Goal: Task Accomplishment & Management: Use online tool/utility

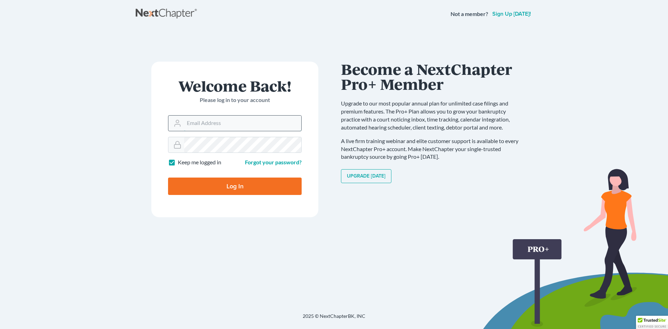
click at [200, 125] on input "Email Address" at bounding box center [242, 122] width 117 height 15
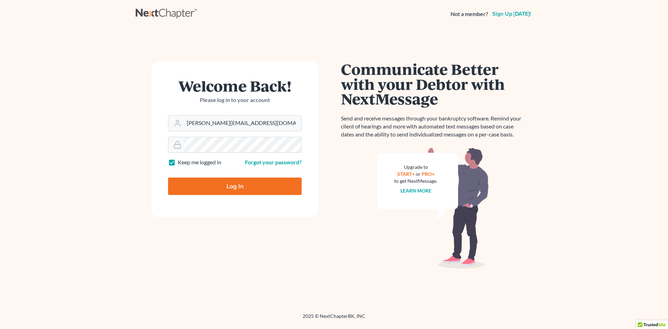
type input "[PERSON_NAME][EMAIL_ADDRESS][DOMAIN_NAME]"
click at [168, 177] on input "Log In" at bounding box center [235, 185] width 134 height 17
type input "Thinking..."
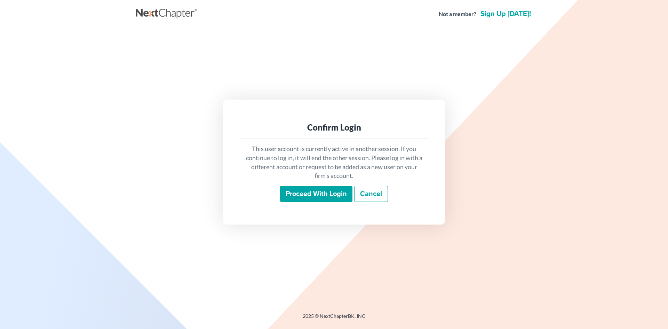
click at [306, 197] on input "Proceed with login" at bounding box center [316, 194] width 72 height 16
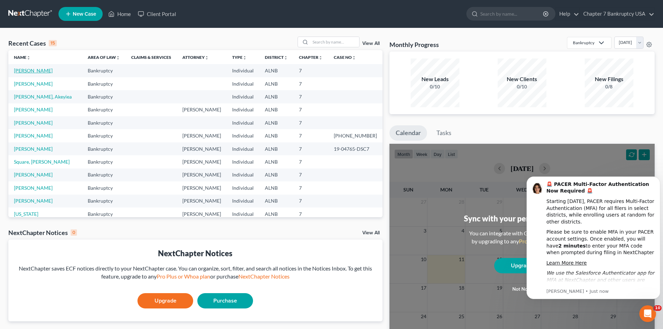
click at [26, 71] on link "Kennedy, Janet" at bounding box center [33, 70] width 39 height 6
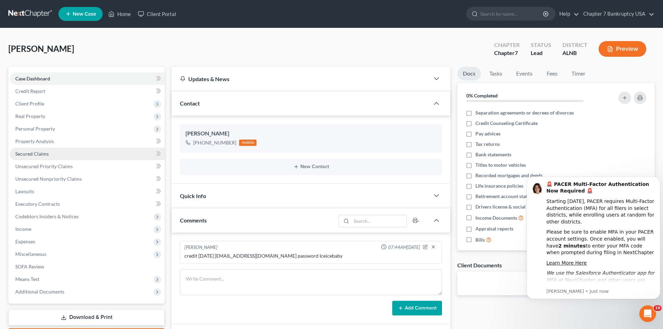
click at [44, 154] on span "Secured Claims" at bounding box center [31, 154] width 33 height 6
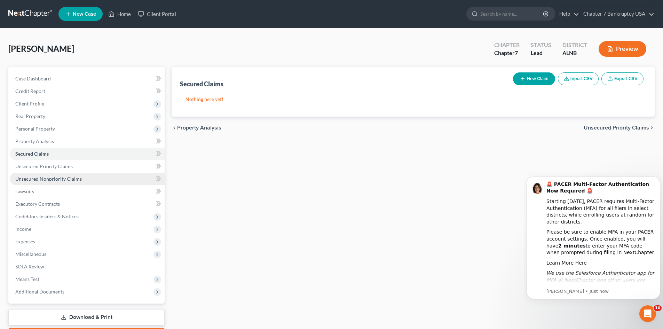
click at [44, 181] on span "Unsecured Nonpriority Claims" at bounding box center [48, 179] width 66 height 6
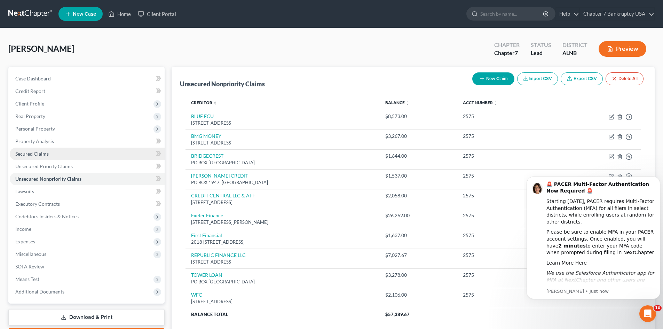
click at [45, 152] on span "Secured Claims" at bounding box center [31, 154] width 33 height 6
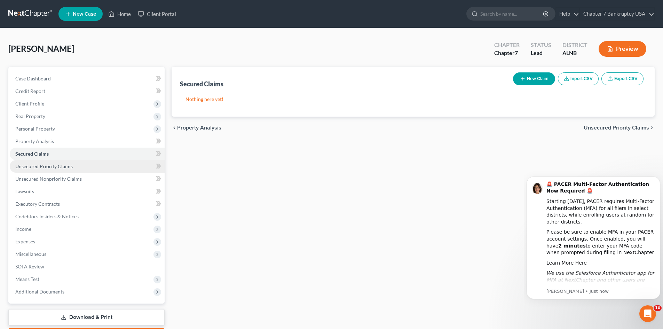
click at [53, 168] on span "Unsecured Priority Claims" at bounding box center [43, 166] width 57 height 6
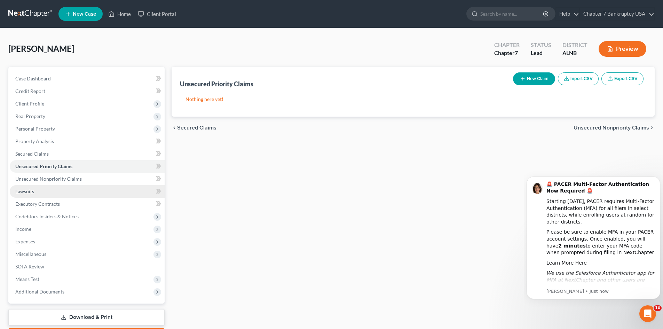
click at [39, 191] on link "Lawsuits" at bounding box center [87, 191] width 155 height 13
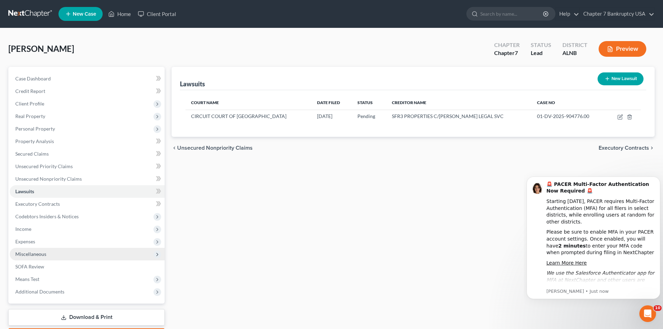
scroll to position [41, 0]
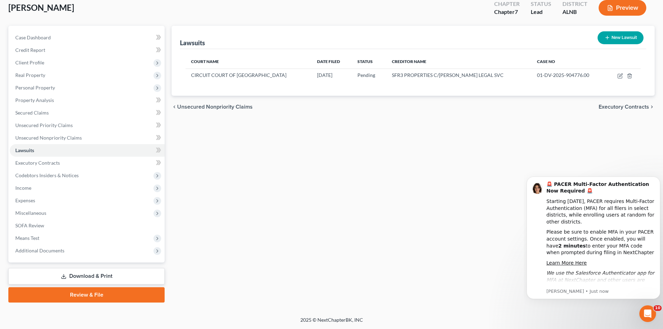
click at [96, 280] on link "Download & Print" at bounding box center [86, 276] width 156 height 16
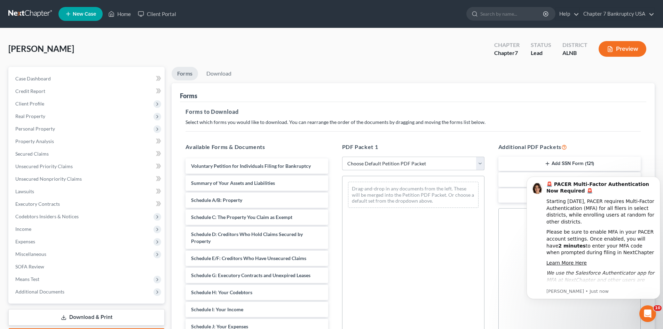
click at [403, 164] on select "Choose Default Petition PDF Packet Complete Bankruptcy Petition (all forms and …" at bounding box center [413, 164] width 142 height 14
select select "0"
click at [342, 157] on select "Choose Default Petition PDF Packet Complete Bankruptcy Petition (all forms and …" at bounding box center [413, 164] width 142 height 14
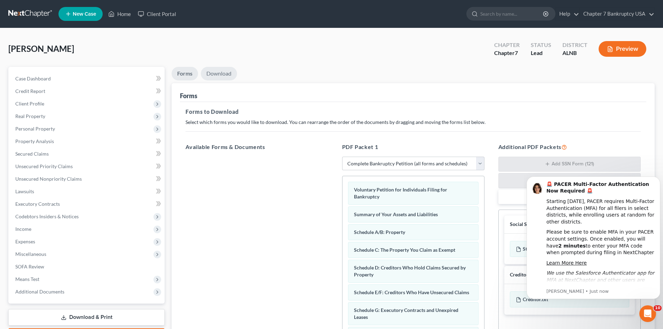
click at [219, 71] on link "Download" at bounding box center [219, 74] width 36 height 14
